Goal: Information Seeking & Learning: Learn about a topic

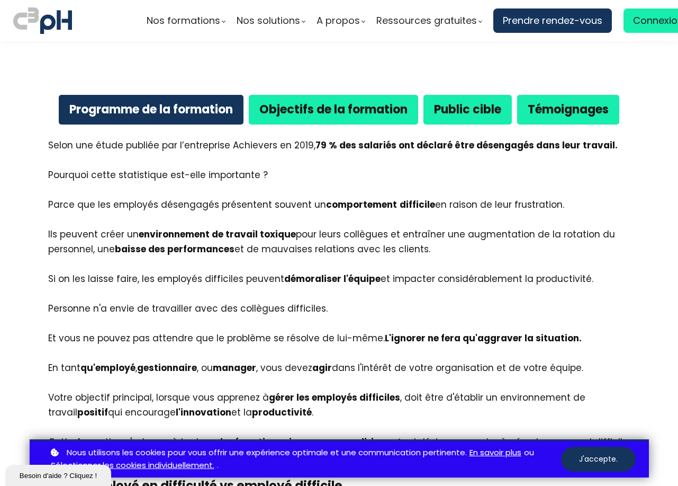
scroll to position [530, 0]
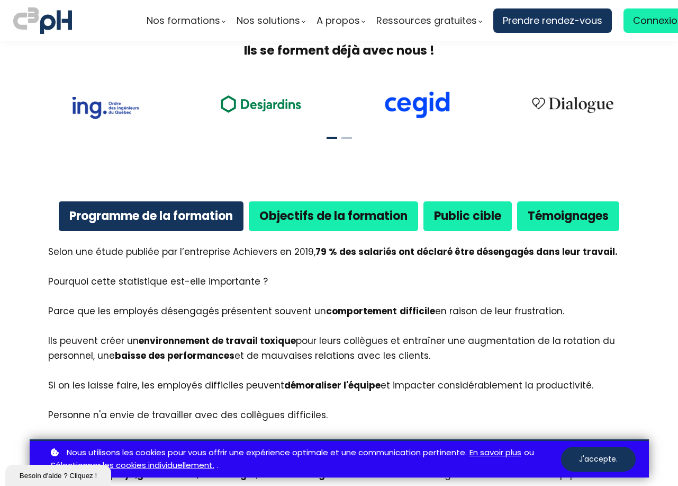
click at [138, 208] on b "Programme de la formation" at bounding box center [151, 216] width 164 height 16
click at [298, 201] on div "Objectifs de la formation" at bounding box center [333, 215] width 169 height 29
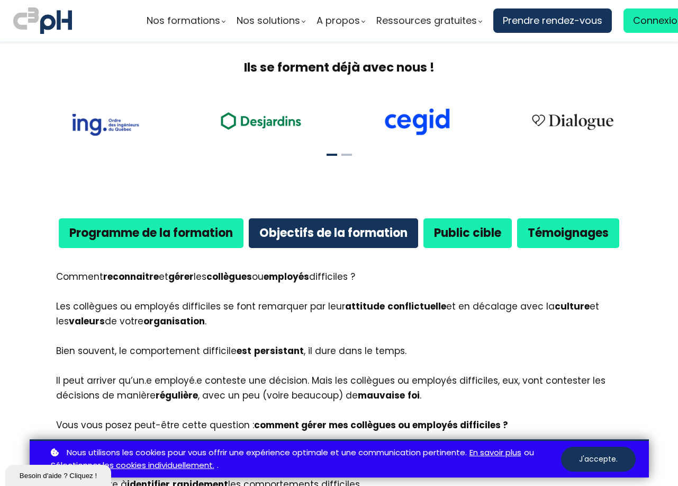
scroll to position [477, 0]
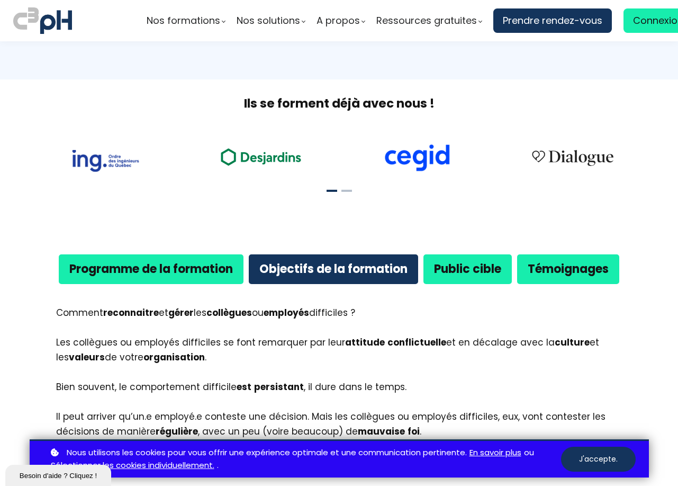
click at [479, 261] on b "Public cible" at bounding box center [467, 269] width 67 height 16
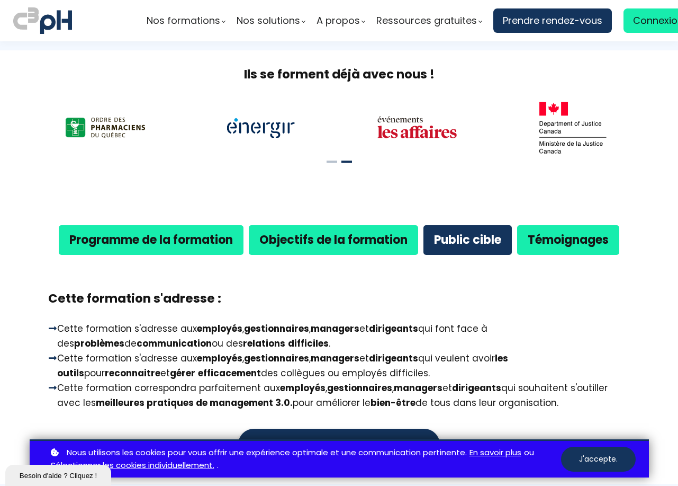
scroll to position [530, 0]
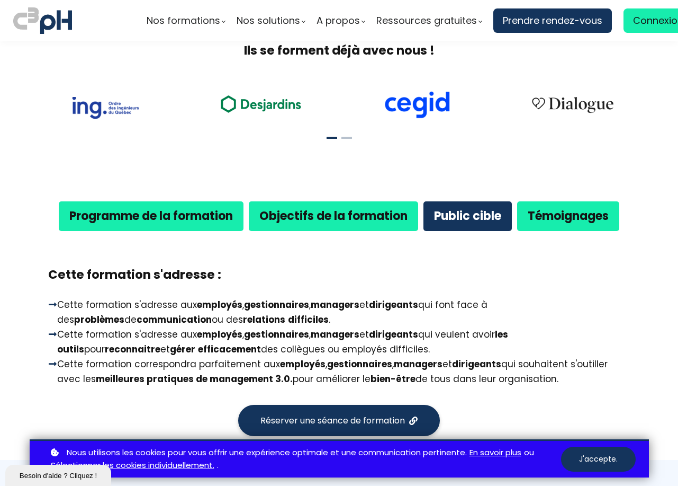
click at [558, 208] on b "Témoignages" at bounding box center [568, 216] width 81 height 16
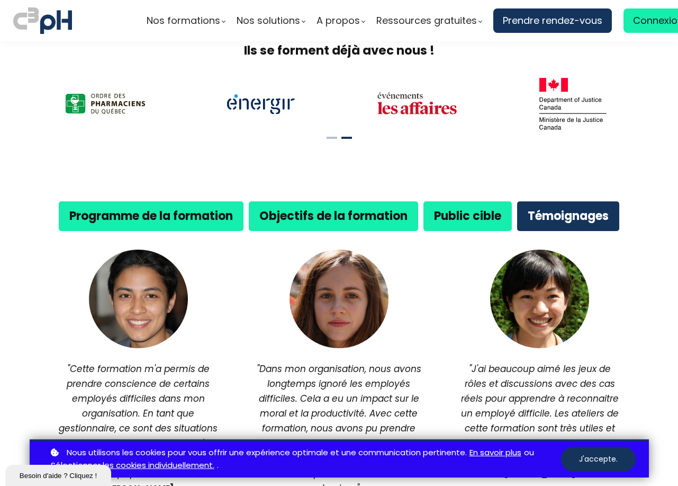
click at [366, 208] on strong "Objectifs de la formation" at bounding box center [333, 216] width 148 height 16
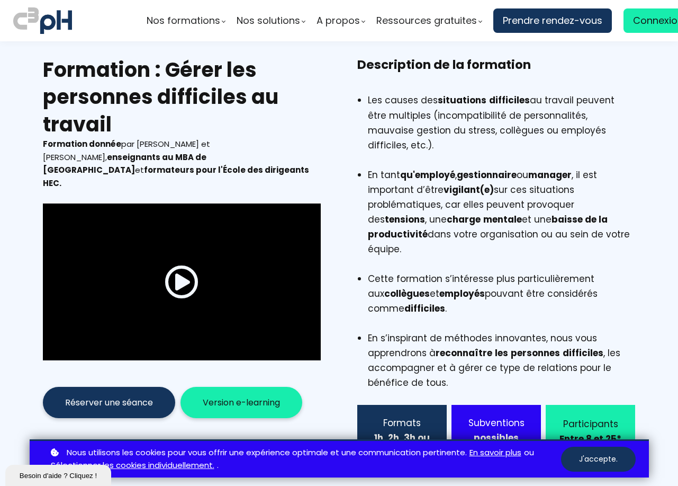
scroll to position [0, 0]
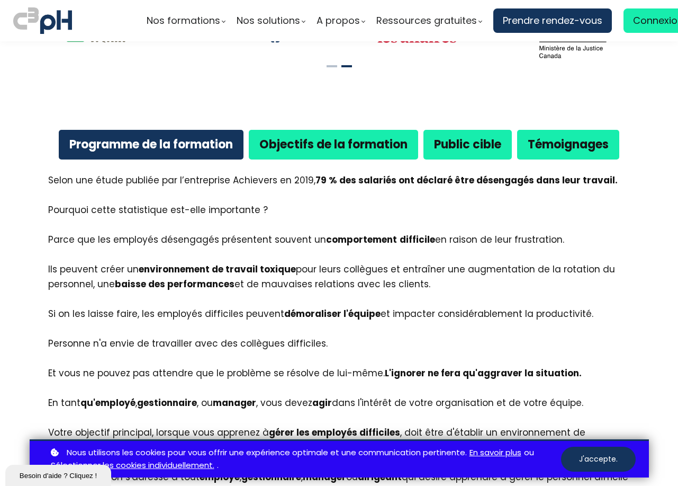
scroll to position [583, 0]
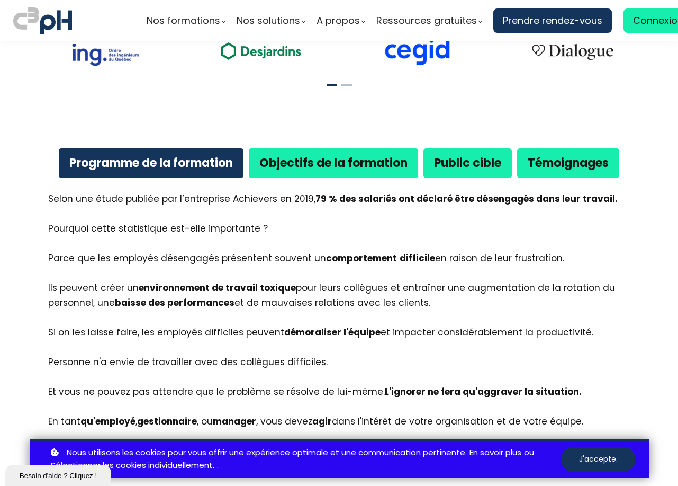
click at [319, 155] on strong "Objectifs de la formation" at bounding box center [333, 163] width 148 height 16
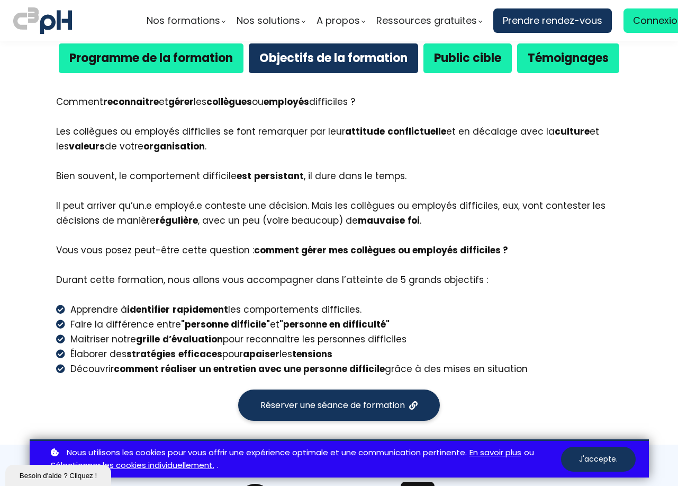
scroll to position [688, 0]
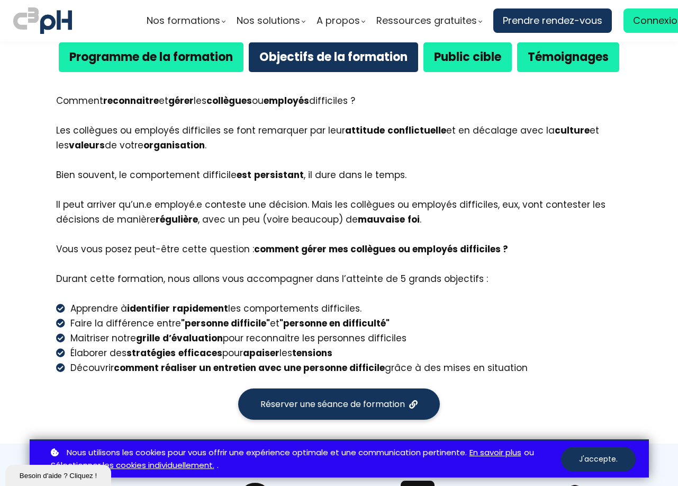
click at [106, 26] on div at bounding box center [109, 20] width 26 height 31
click at [123, 405] on section "Programme de la formation Objectifs de la formation Public cible Témoignages Se…" at bounding box center [339, 220] width 678 height 446
click at [70, 301] on div "Apprendre à identifier rapidement les comportements difficiles." at bounding box center [215, 308] width 294 height 15
drag, startPoint x: 68, startPoint y: 280, endPoint x: 528, endPoint y: 340, distance: 463.6
click at [528, 340] on ul "Apprendre à identifier rapidement les comportements difficiles. Faire la différ…" at bounding box center [339, 338] width 567 height 74
